Goal: Transaction & Acquisition: Book appointment/travel/reservation

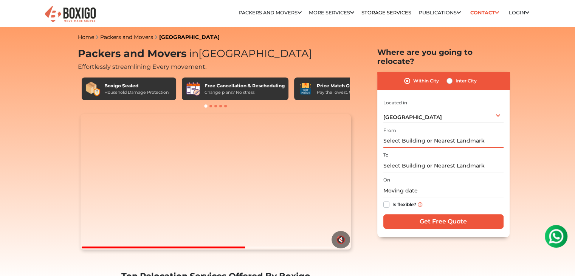
click at [421, 135] on input "text" at bounding box center [443, 141] width 120 height 13
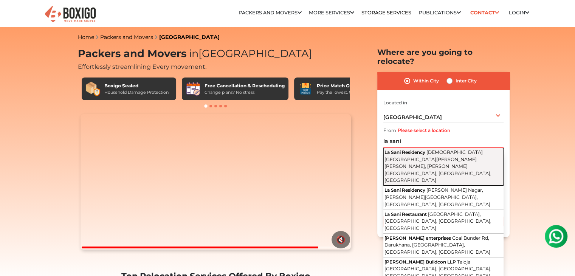
click at [418, 149] on span "Saint Johns Church Road, Pulikeshi Nagar, Frazer Town, Bengaluru, Karnataka" at bounding box center [437, 166] width 107 height 34
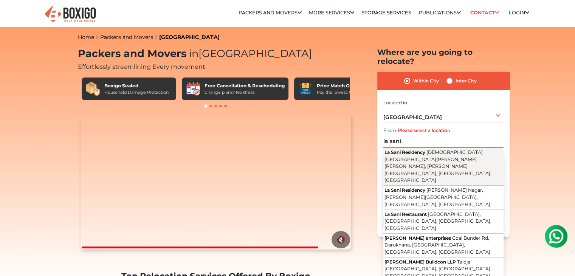
type input "La Sani Residency, Saint Johns Church Road, Pulikeshi Nagar, Frazer Town, Benga…"
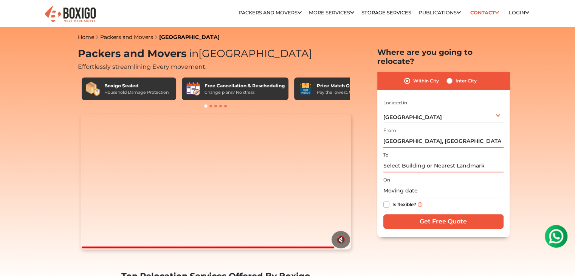
click at [401, 159] on input "text" at bounding box center [443, 165] width 120 height 13
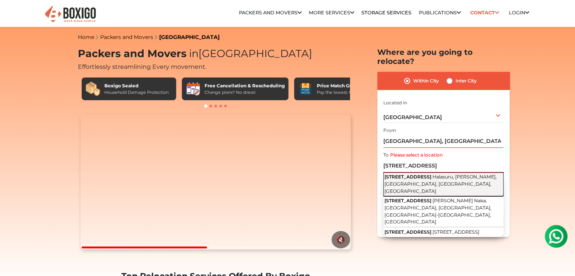
click at [405, 174] on span "5, G 9th Street" at bounding box center [407, 177] width 47 height 6
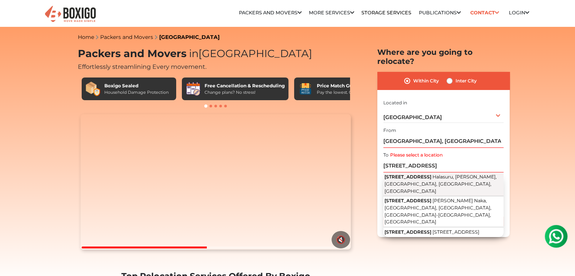
type input "5, G 9th Street, Halasuru, Lingayana Palya, Jogupalya, Bengaluru, Karnataka"
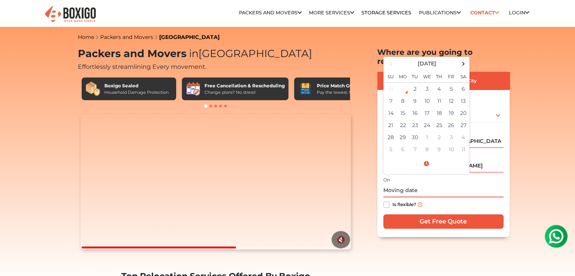
click at [403, 184] on input "text" at bounding box center [443, 190] width 120 height 13
click at [461, 84] on td "6" at bounding box center [463, 88] width 12 height 12
type input "09/06/2025 12:00 AM"
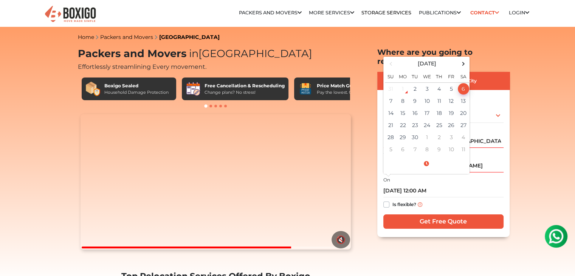
click at [392, 200] on label "Is flexible?" at bounding box center [404, 204] width 24 height 8
click at [384, 200] on input "Is flexible?" at bounding box center [386, 204] width 6 height 8
checkbox input "true"
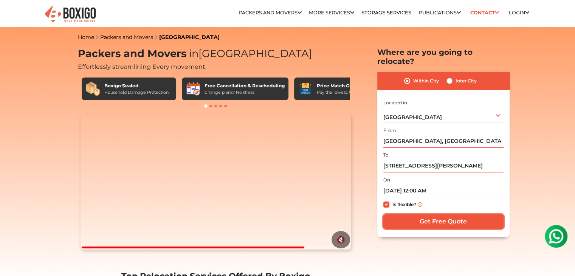
click at [405, 215] on input "Get Free Quote" at bounding box center [443, 221] width 120 height 14
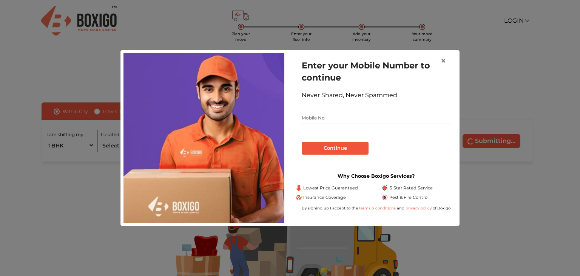
click at [347, 118] on input "text" at bounding box center [376, 118] width 149 height 12
type input "8073153847"
click at [342, 144] on button "Continue" at bounding box center [335, 148] width 67 height 13
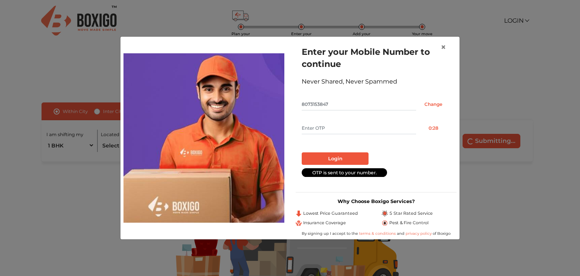
click at [342, 129] on input "text" at bounding box center [359, 128] width 115 height 12
type input "9274"
click at [337, 157] on button "Login" at bounding box center [335, 158] width 67 height 13
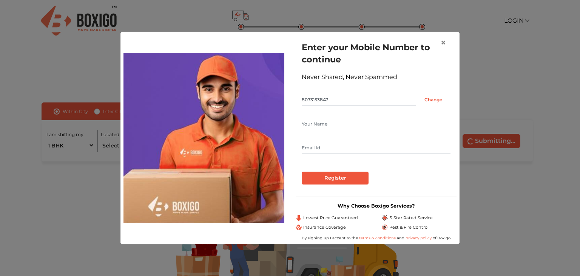
click at [342, 124] on input "text" at bounding box center [376, 124] width 149 height 12
type input "[PERSON_NAME]"
type input "[EMAIL_ADDRESS][DOMAIN_NAME]"
click at [330, 180] on input "Register" at bounding box center [335, 178] width 67 height 13
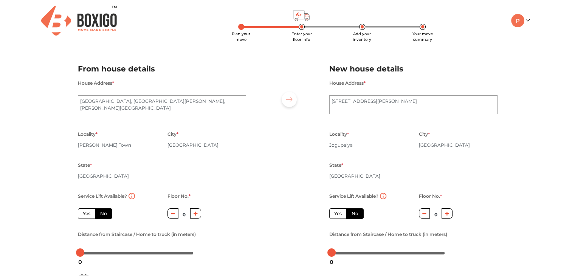
click at [91, 214] on label "Yes" at bounding box center [86, 213] width 17 height 11
click at [88, 214] on input "Yes" at bounding box center [85, 212] width 5 height 5
radio input "true"
click at [445, 216] on icon "button" at bounding box center [447, 213] width 4 height 5
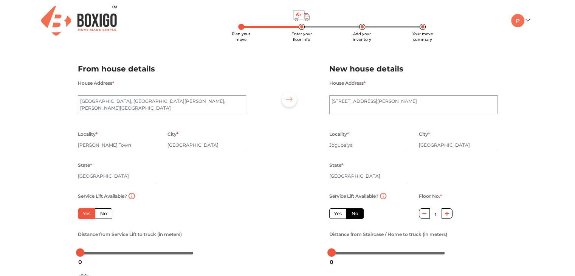
type input "2"
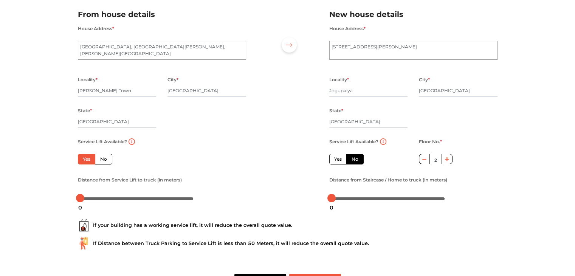
scroll to position [83, 0]
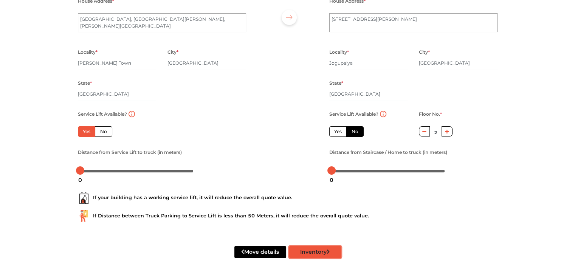
click at [319, 256] on button "Inventory" at bounding box center [315, 252] width 52 height 12
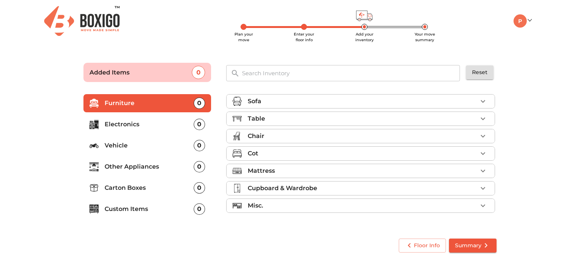
click at [155, 126] on p "Electronics" at bounding box center [149, 124] width 89 height 9
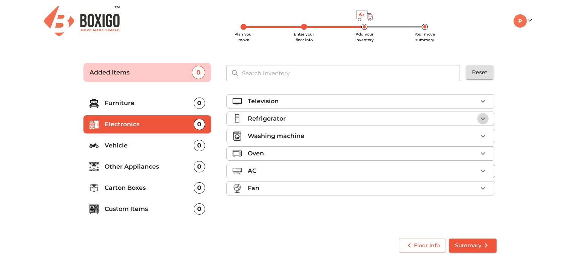
click at [479, 120] on icon "button" at bounding box center [483, 118] width 9 height 9
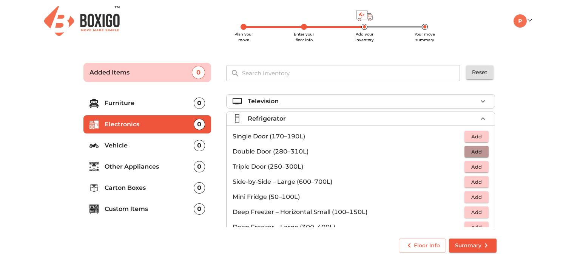
click at [472, 148] on span "Add" at bounding box center [477, 151] width 17 height 9
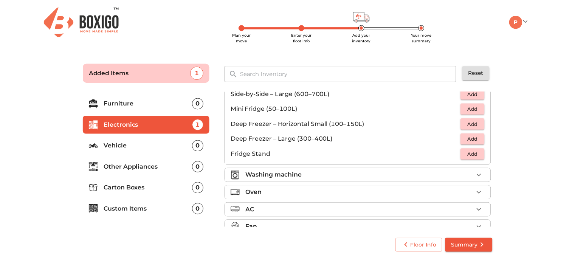
scroll to position [101, 0]
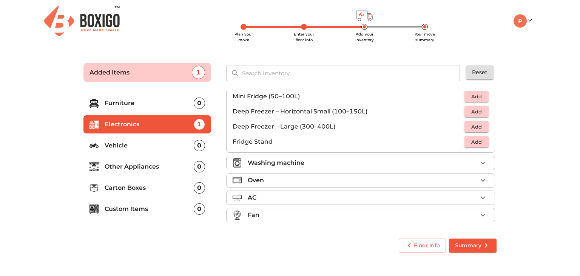
click at [475, 246] on span "Summary" at bounding box center [473, 245] width 36 height 9
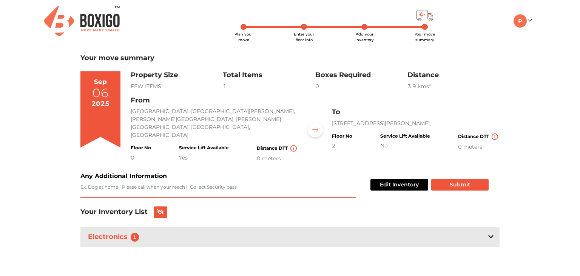
click at [233, 184] on textarea "Any Additional Information" at bounding box center [218, 191] width 276 height 14
type textarea "T"
type textarea "Item needs ropes to be moved from the balcony."
click at [449, 179] on button "Submit" at bounding box center [460, 185] width 57 height 12
